Goal: Find contact information: Find contact information

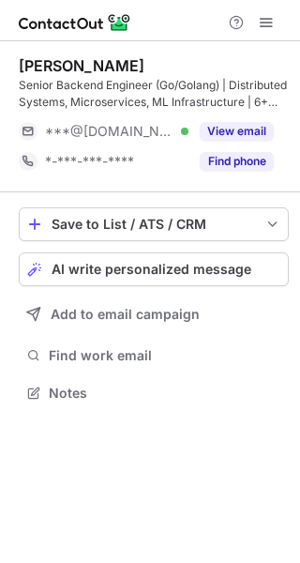
scroll to position [380, 300]
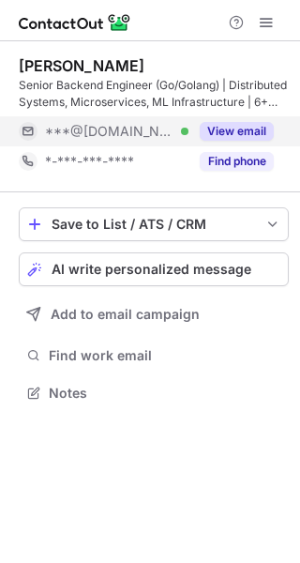
click at [259, 132] on button "View email" at bounding box center [237, 131] width 74 height 19
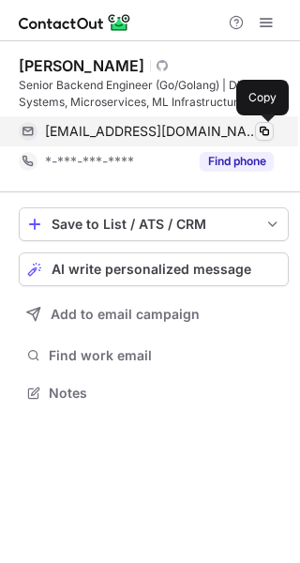
click at [269, 131] on span at bounding box center [264, 131] width 15 height 15
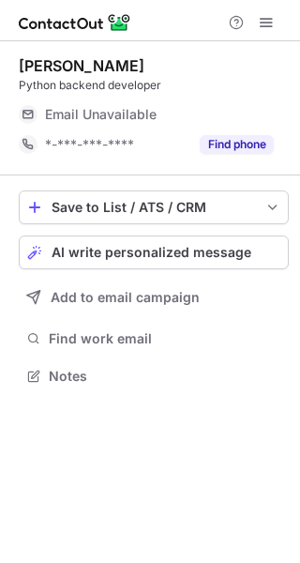
scroll to position [363, 300]
